Goal: Information Seeking & Learning: Learn about a topic

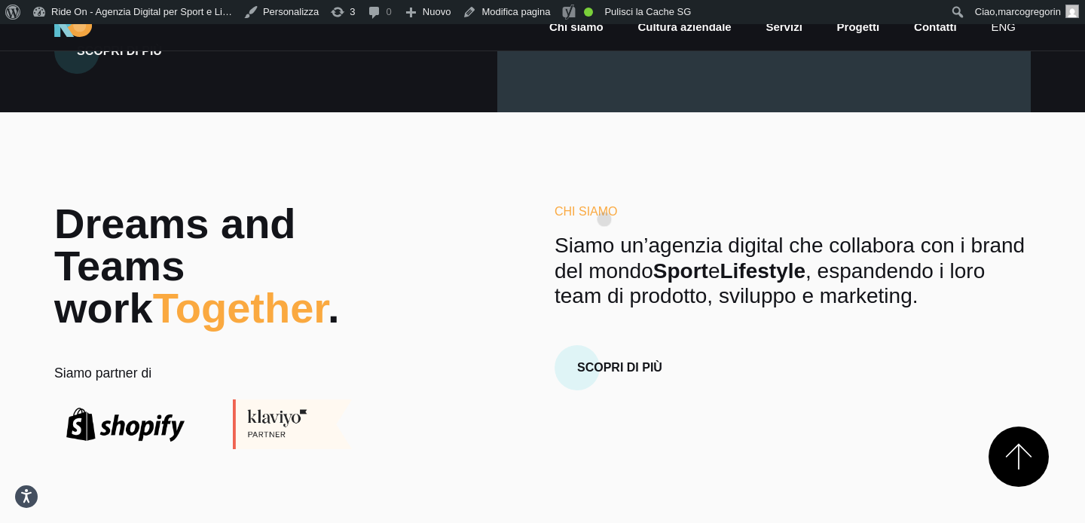
scroll to position [377, 0]
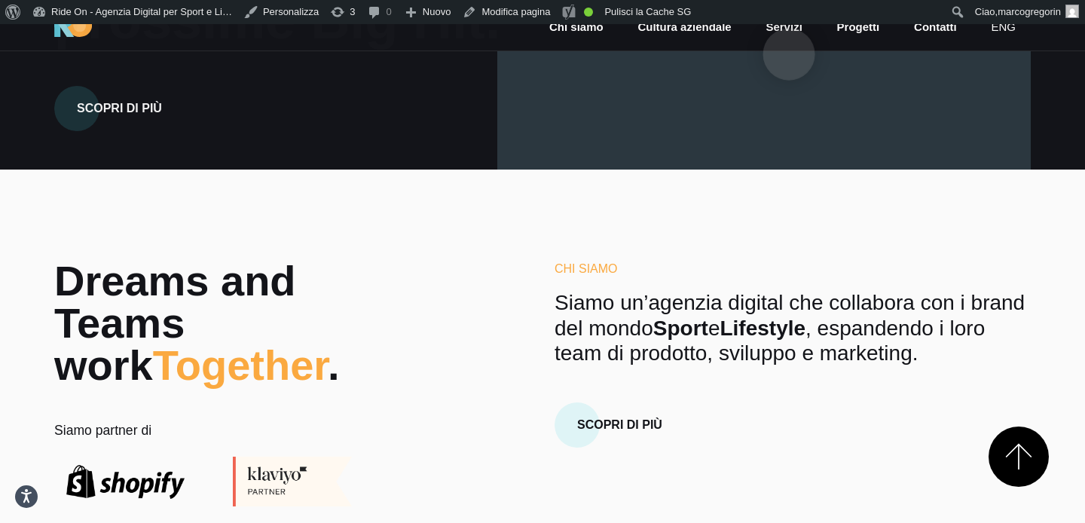
click at [789, 30] on link "Servizi" at bounding box center [783, 27] width 39 height 17
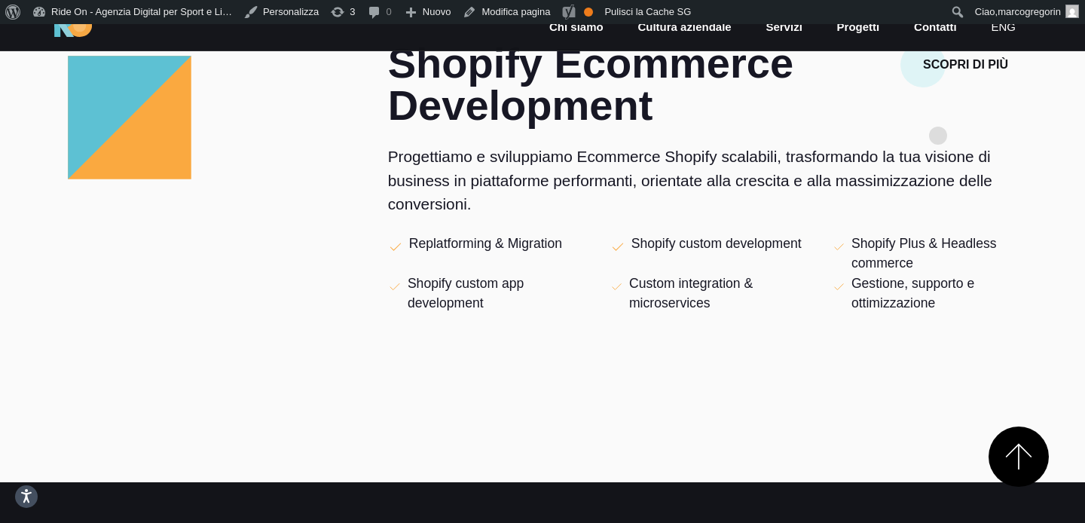
scroll to position [1579, 0]
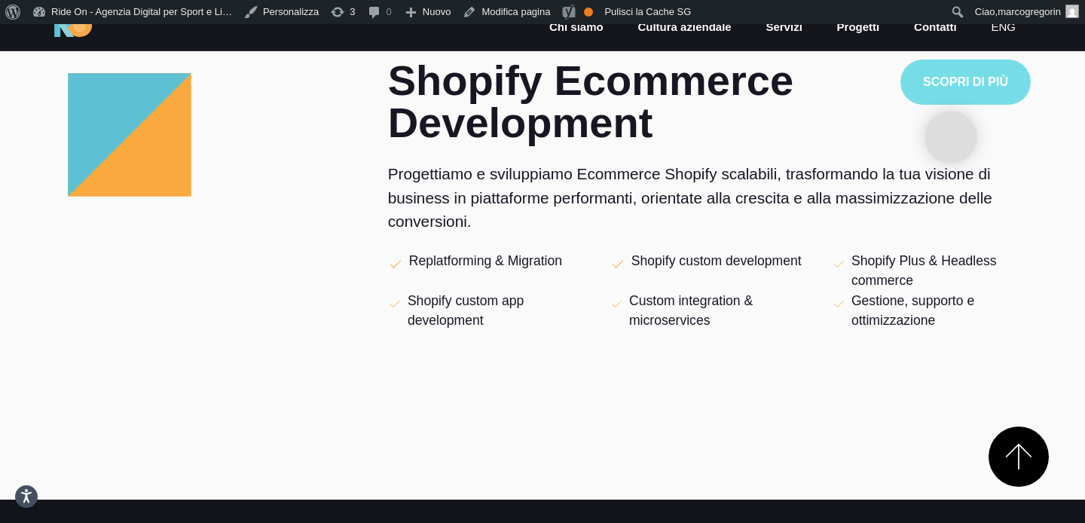
click at [951, 105] on button "Scopri di più" at bounding box center [965, 82] width 130 height 45
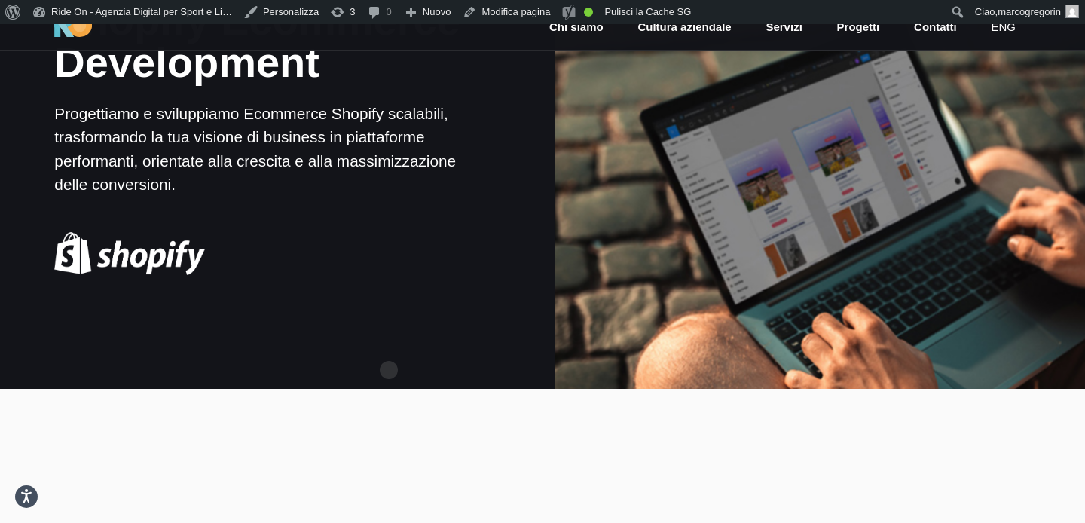
scroll to position [200, 0]
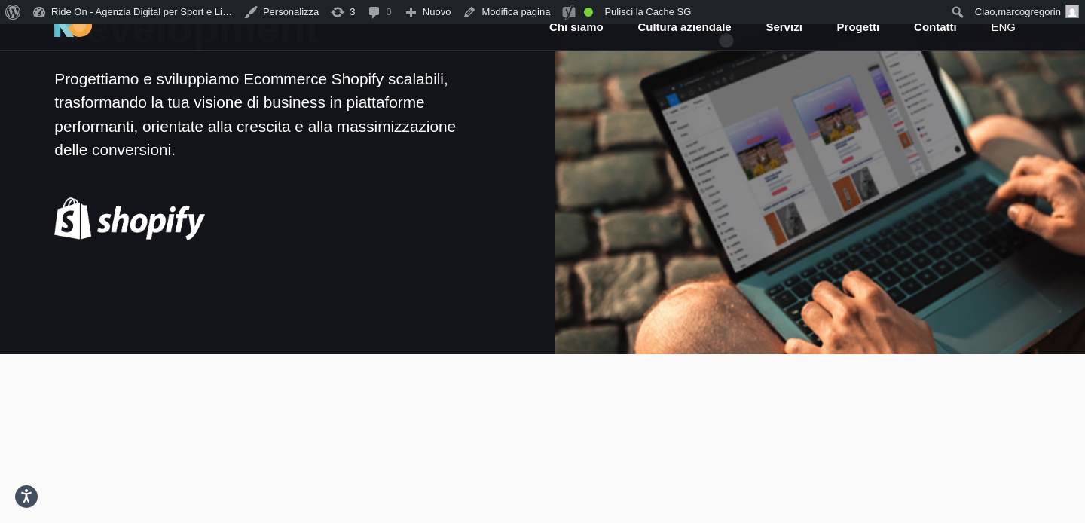
drag, startPoint x: 132, startPoint y: 224, endPoint x: 726, endPoint y: 17, distance: 629.4
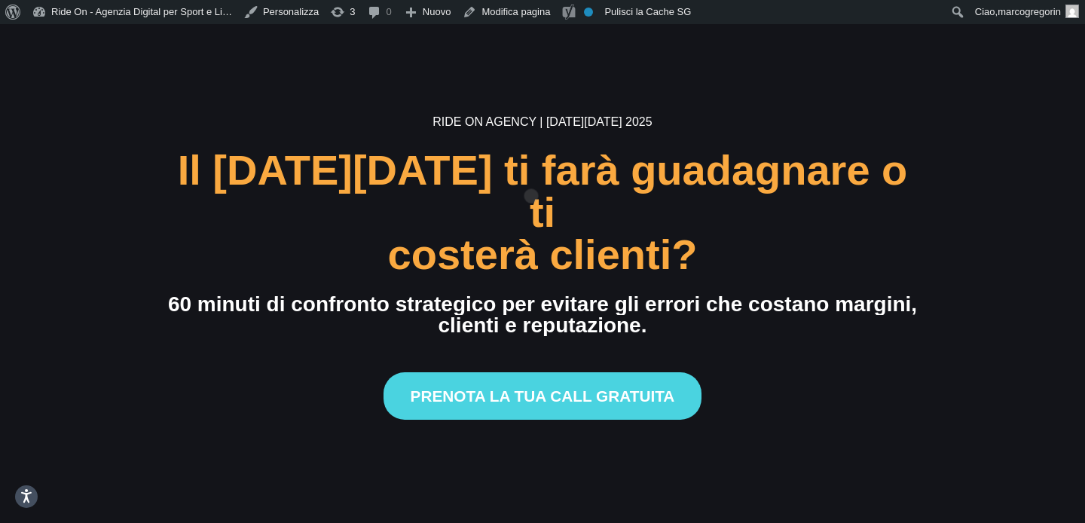
click at [531, 172] on div "Il [DATE][DATE] ti farà guadagnare o ti" at bounding box center [542, 191] width 749 height 84
click at [545, 198] on div "Il [DATE][DATE] ti farà guadagnare o ti" at bounding box center [542, 191] width 749 height 84
click at [635, 93] on section "Ride On Agency | [DATE][DATE] 2025 Il [DATE][DATE] ti farà guadagnare o ti cost…" at bounding box center [542, 285] width 1085 height 523
click at [731, 112] on section "Ride On Agency | [DATE][DATE] 2025 Il [DATE][DATE] ti farà guadagnare o ti cost…" at bounding box center [542, 285] width 1085 height 523
click at [826, 101] on section "Ride On Agency | [DATE][DATE] 2025 Il [DATE][DATE] ti farà guadagnare o ti cost…" at bounding box center [542, 285] width 1085 height 523
